Goal: Use online tool/utility: Utilize a website feature to perform a specific function

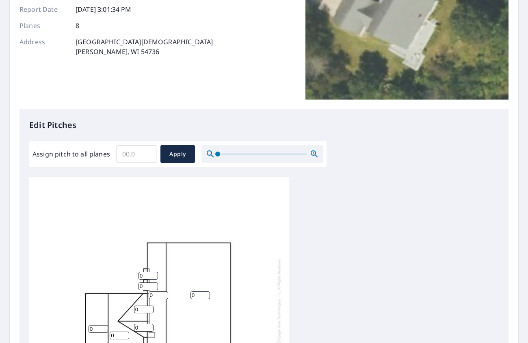
scroll to position [203, 0]
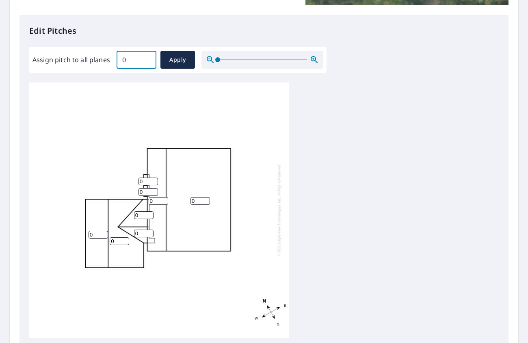
type input "0"
click at [144, 60] on input "0" at bounding box center [136, 59] width 40 height 23
type input "7"
click at [181, 62] on span "Apply" at bounding box center [178, 60] width 22 height 10
type input "7"
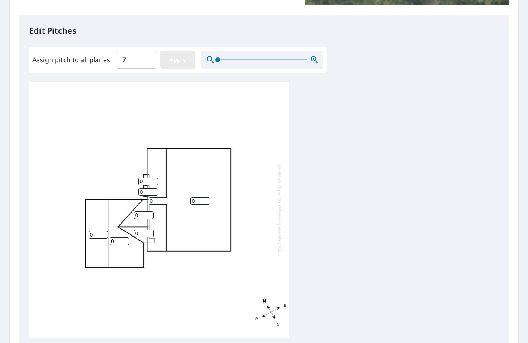
type input "7"
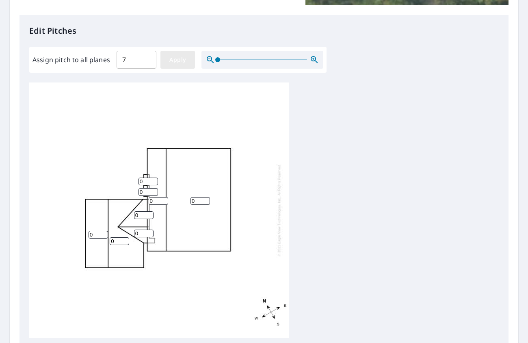
type input "7"
click at [187, 61] on span "Apply" at bounding box center [178, 60] width 22 height 10
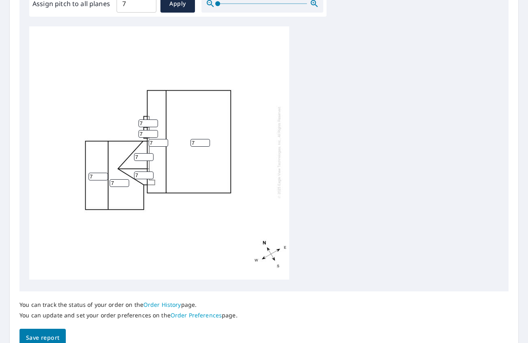
scroll to position [300, 0]
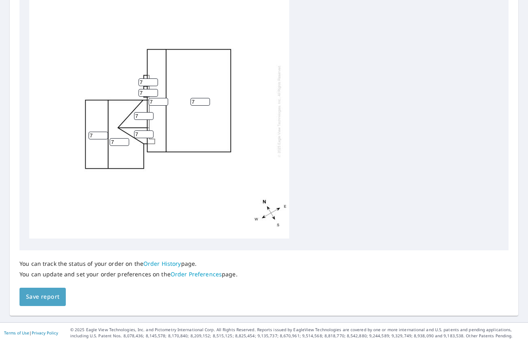
click at [41, 296] on span "Save report" at bounding box center [42, 296] width 33 height 10
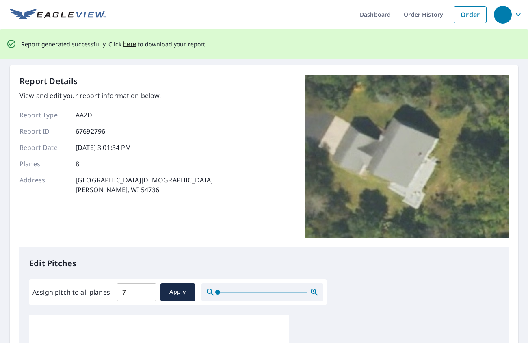
scroll to position [0, 0]
click at [130, 44] on span "here" at bounding box center [129, 44] width 13 height 10
